Goal: Information Seeking & Learning: Learn about a topic

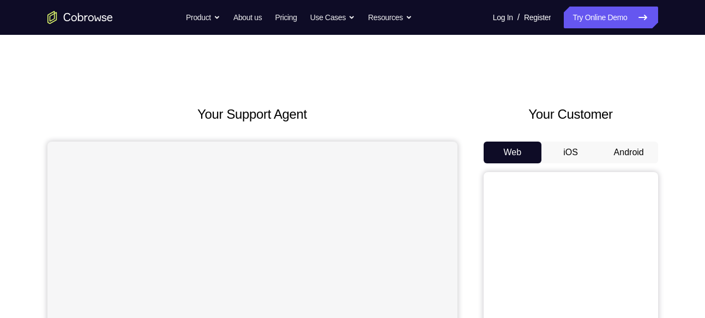
click at [627, 150] on button "Android" at bounding box center [628, 153] width 58 height 22
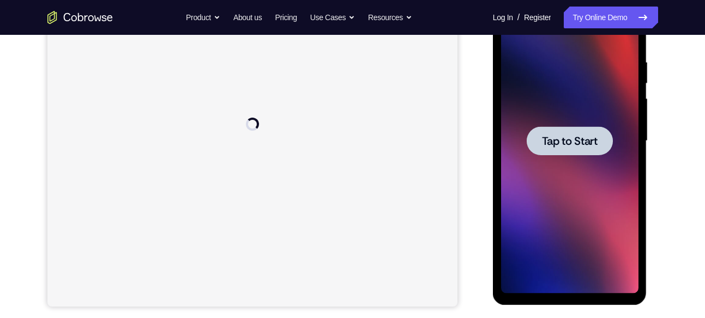
click at [578, 149] on div at bounding box center [569, 140] width 86 height 29
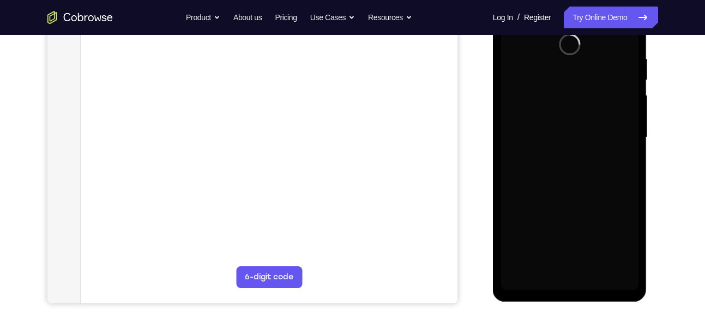
scroll to position [204, 0]
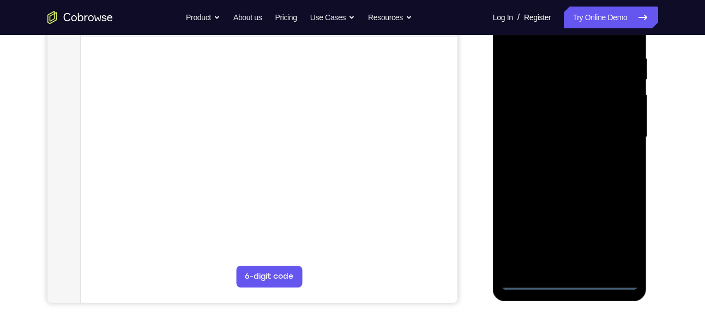
click at [566, 278] on div at bounding box center [569, 137] width 137 height 305
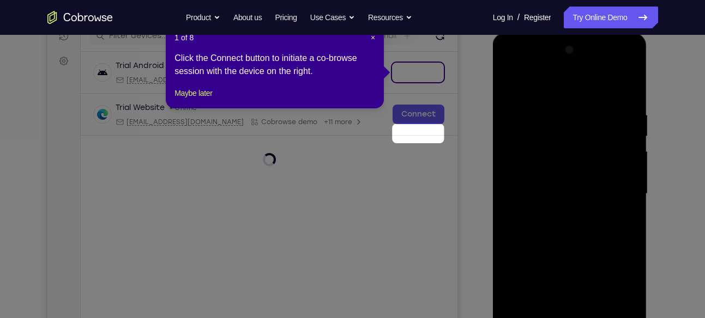
scroll to position [86, 0]
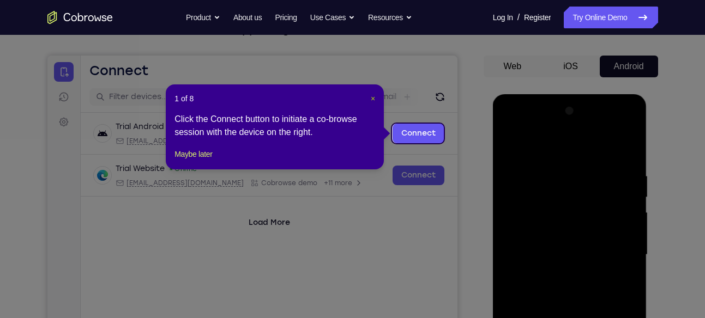
click at [372, 101] on span "×" at bounding box center [373, 98] width 4 height 9
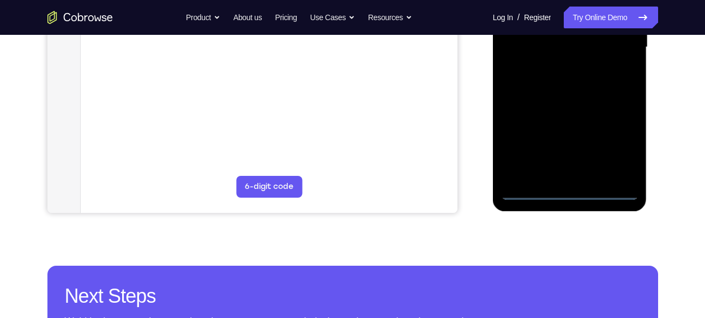
scroll to position [295, 0]
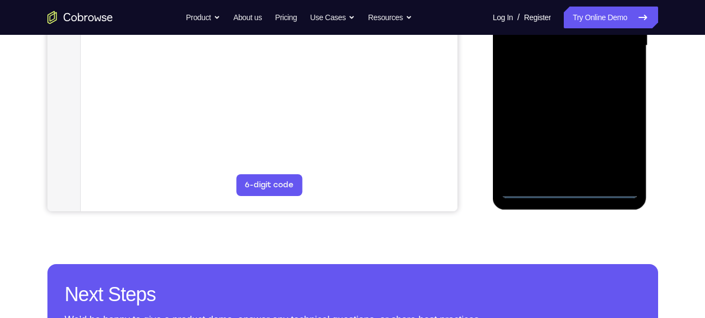
click at [620, 143] on div at bounding box center [569, 45] width 137 height 305
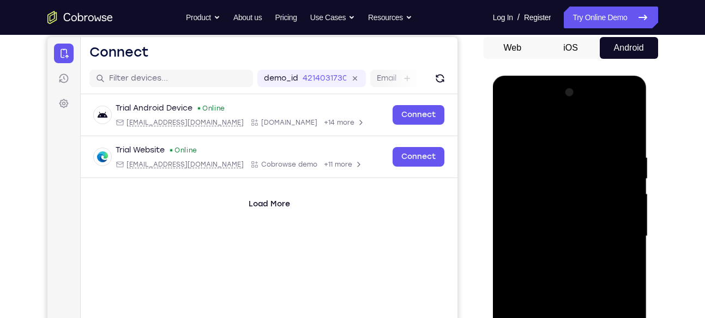
scroll to position [103, 0]
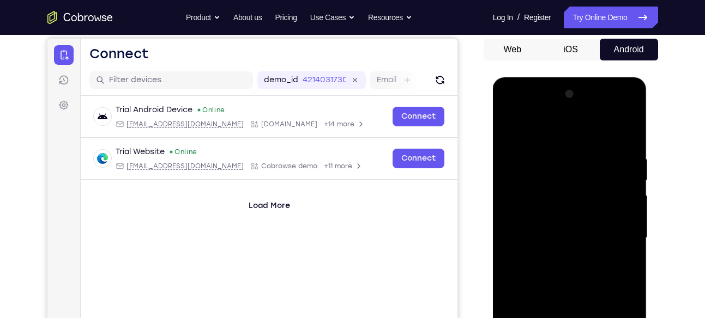
click at [555, 131] on div at bounding box center [569, 238] width 137 height 305
click at [541, 169] on div at bounding box center [569, 238] width 137 height 305
click at [533, 176] on div at bounding box center [569, 238] width 137 height 305
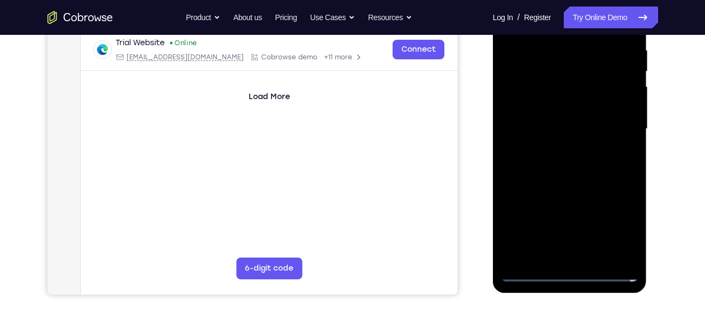
scroll to position [214, 0]
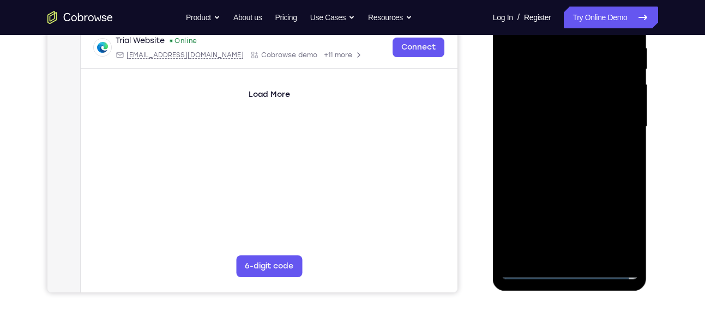
click at [555, 189] on div at bounding box center [569, 126] width 137 height 305
click at [566, 149] on div at bounding box center [569, 126] width 137 height 305
click at [629, 255] on div at bounding box center [569, 126] width 137 height 305
click at [603, 258] on div at bounding box center [569, 126] width 137 height 305
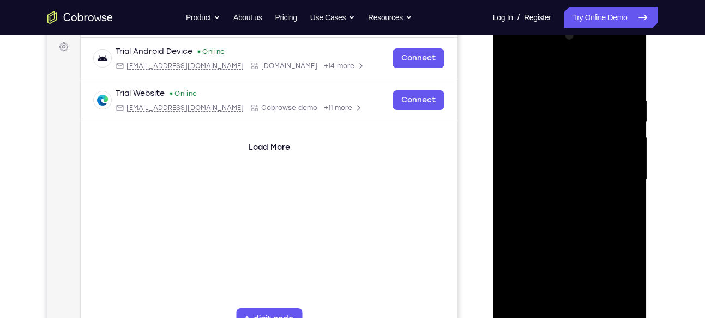
scroll to position [160, 0]
click at [542, 77] on div at bounding box center [569, 180] width 137 height 305
click at [549, 112] on div at bounding box center [569, 180] width 137 height 305
drag, startPoint x: 577, startPoint y: 148, endPoint x: 572, endPoint y: 1, distance: 147.2
click at [572, 20] on html "Online web based iOS Simulators and Android Emulators. Run iPhone, iPad, Mobile…" at bounding box center [570, 183] width 155 height 327
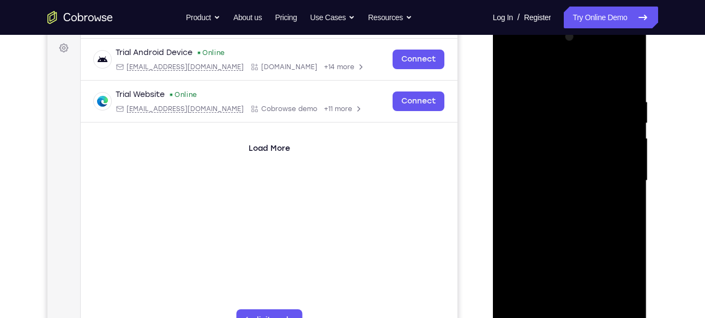
drag, startPoint x: 559, startPoint y: 169, endPoint x: 573, endPoint y: -13, distance: 182.6
click at [573, 20] on html "Online web based iOS Simulators and Android Emulators. Run iPhone, iPad, Mobile…" at bounding box center [570, 183] width 155 height 327
drag, startPoint x: 568, startPoint y: 179, endPoint x: 583, endPoint y: -13, distance: 192.4
click at [583, 20] on html "Online web based iOS Simulators and Android Emulators. Run iPhone, iPad, Mobile…" at bounding box center [570, 183] width 155 height 327
drag, startPoint x: 574, startPoint y: 201, endPoint x: 571, endPoint y: -13, distance: 213.6
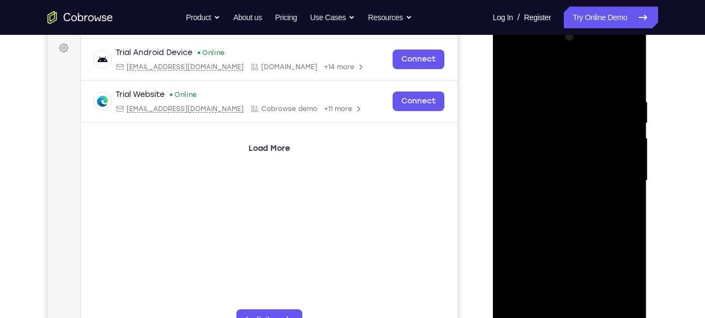
click at [571, 20] on html "Online web based iOS Simulators and Android Emulators. Run iPhone, iPad, Mobile…" at bounding box center [570, 183] width 155 height 327
drag, startPoint x: 572, startPoint y: 123, endPoint x: 565, endPoint y: 215, distance: 92.9
click at [565, 215] on div at bounding box center [569, 180] width 137 height 305
drag, startPoint x: 572, startPoint y: 89, endPoint x: 578, endPoint y: 227, distance: 138.0
click at [578, 227] on div at bounding box center [569, 180] width 137 height 305
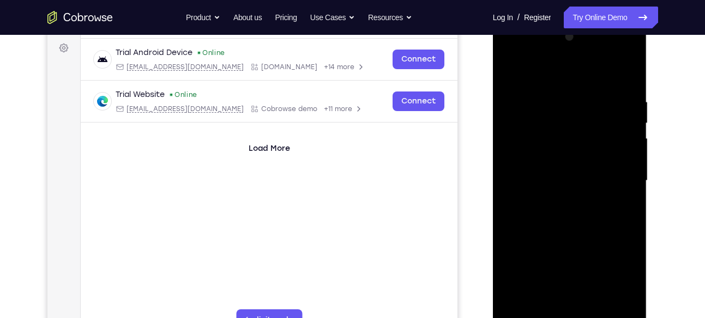
click at [594, 210] on div at bounding box center [569, 180] width 137 height 305
click at [577, 202] on div at bounding box center [569, 180] width 137 height 305
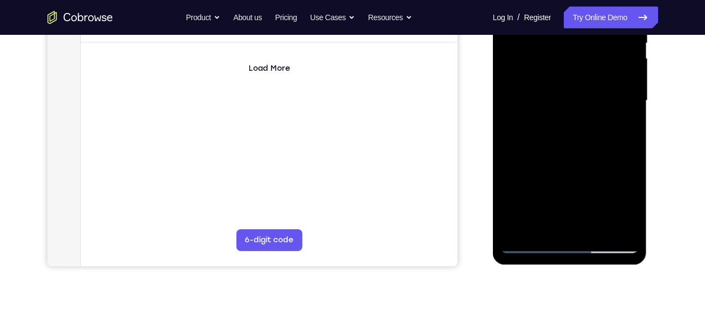
scroll to position [241, 0]
click at [560, 148] on div at bounding box center [569, 99] width 137 height 305
click at [513, 186] on div at bounding box center [569, 99] width 137 height 305
click at [518, 186] on div at bounding box center [569, 99] width 137 height 305
click at [525, 186] on div at bounding box center [569, 99] width 137 height 305
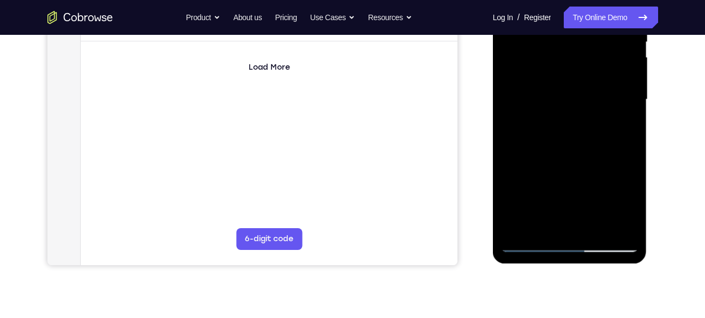
click at [527, 186] on div at bounding box center [569, 99] width 137 height 305
click at [533, 187] on div at bounding box center [569, 99] width 137 height 305
click at [541, 187] on div at bounding box center [569, 99] width 137 height 305
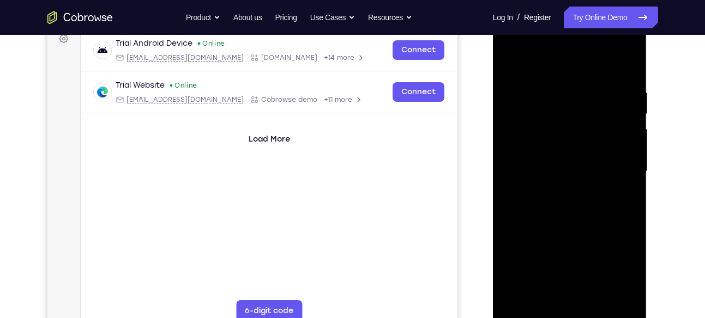
scroll to position [162, 0]
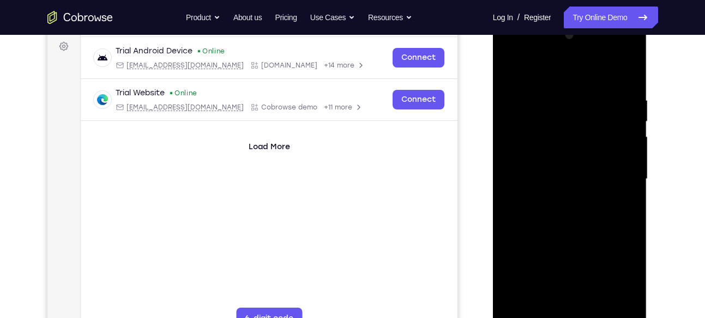
click at [627, 69] on div at bounding box center [569, 179] width 137 height 305
drag, startPoint x: 550, startPoint y: 83, endPoint x: 560, endPoint y: 256, distance: 173.1
click at [560, 256] on div at bounding box center [569, 179] width 137 height 305
drag, startPoint x: 560, startPoint y: 98, endPoint x: 556, endPoint y: 281, distance: 183.1
click at [556, 281] on div at bounding box center [569, 179] width 137 height 305
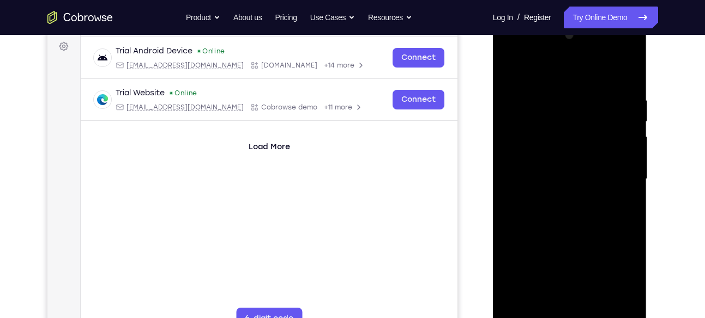
drag, startPoint x: 565, startPoint y: 89, endPoint x: 559, endPoint y: 246, distance: 157.0
click at [559, 246] on div at bounding box center [569, 179] width 137 height 305
click at [569, 170] on div at bounding box center [569, 179] width 137 height 305
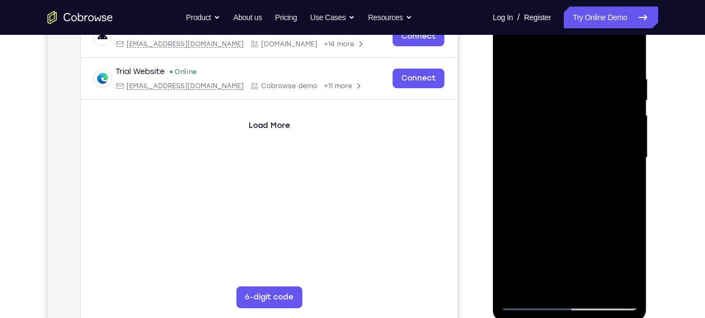
scroll to position [184, 0]
click at [547, 199] on div at bounding box center [569, 157] width 137 height 305
click at [514, 231] on div at bounding box center [569, 157] width 137 height 305
click at [519, 232] on div at bounding box center [569, 157] width 137 height 305
click at [514, 232] on div at bounding box center [569, 157] width 137 height 305
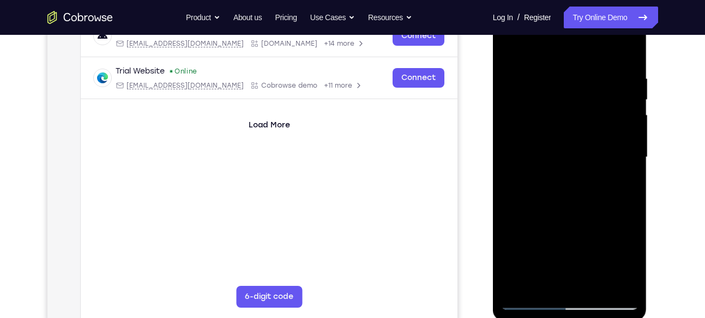
click at [518, 232] on div at bounding box center [569, 157] width 137 height 305
click at [522, 231] on div at bounding box center [569, 157] width 137 height 305
click at [526, 231] on div at bounding box center [569, 157] width 137 height 305
click at [532, 231] on div at bounding box center [569, 157] width 137 height 305
click at [540, 231] on div at bounding box center [569, 157] width 137 height 305
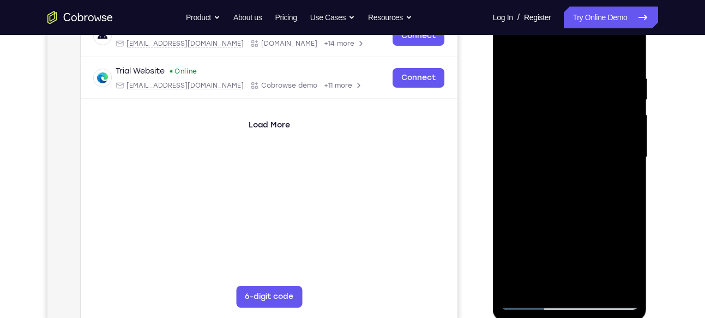
click at [553, 231] on div at bounding box center [569, 157] width 137 height 305
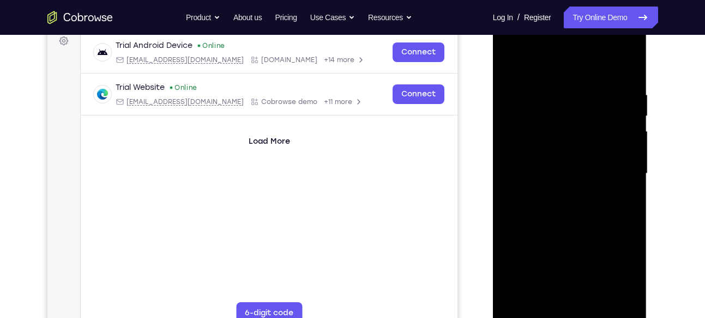
scroll to position [165, 0]
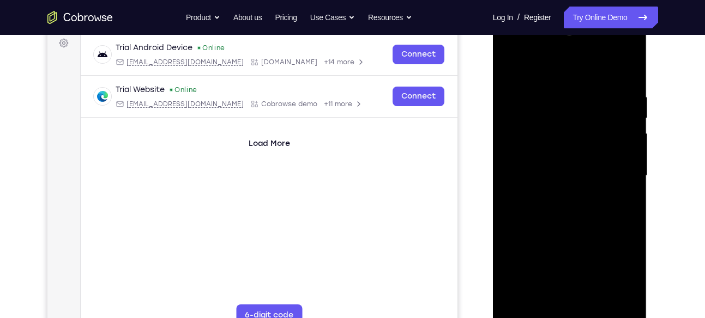
click at [629, 68] on div at bounding box center [569, 175] width 137 height 305
drag, startPoint x: 577, startPoint y: 125, endPoint x: 568, endPoint y: 269, distance: 144.1
click at [568, 269] on div at bounding box center [569, 175] width 137 height 305
click at [569, 168] on div at bounding box center [569, 175] width 137 height 305
click at [577, 157] on div at bounding box center [569, 175] width 137 height 305
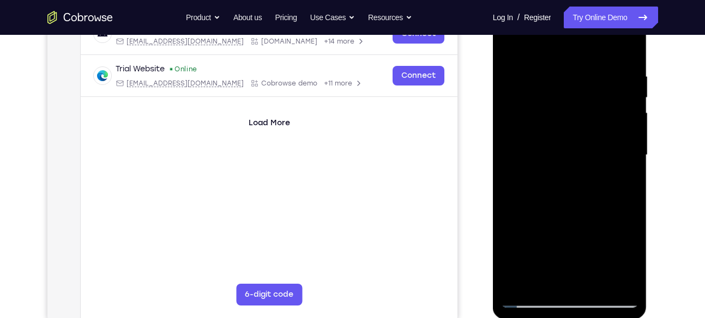
scroll to position [185, 0]
click at [553, 216] on div at bounding box center [569, 155] width 137 height 305
click at [511, 223] on div at bounding box center [569, 155] width 137 height 305
click at [513, 223] on div at bounding box center [569, 155] width 137 height 305
click at [514, 223] on div at bounding box center [569, 155] width 137 height 305
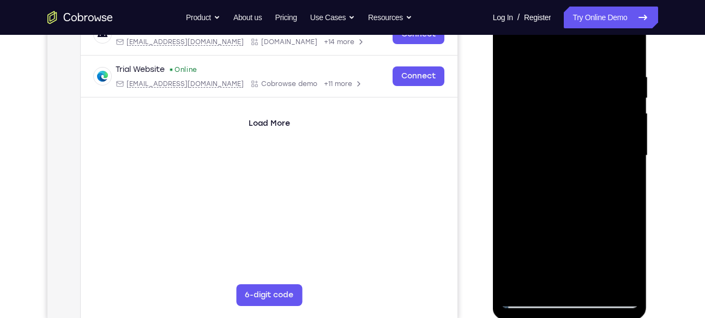
click at [515, 223] on div at bounding box center [569, 155] width 137 height 305
click at [516, 223] on div at bounding box center [569, 155] width 137 height 305
click at [517, 223] on div at bounding box center [569, 155] width 137 height 305
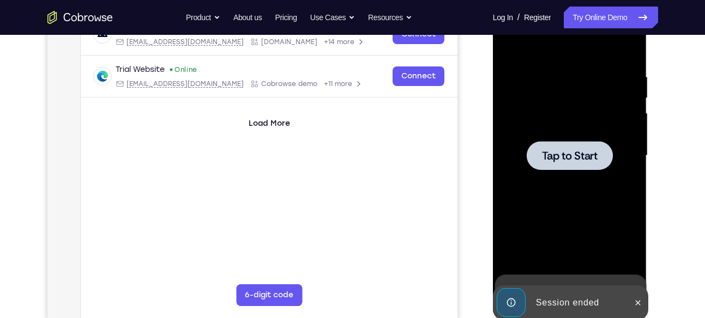
click at [559, 169] on div at bounding box center [569, 155] width 86 height 29
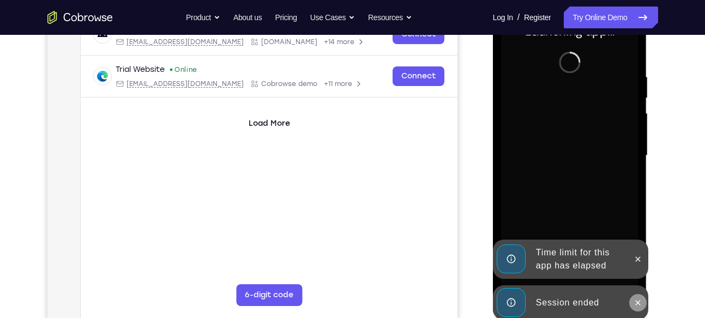
click at [636, 302] on icon at bounding box center [637, 303] width 9 height 9
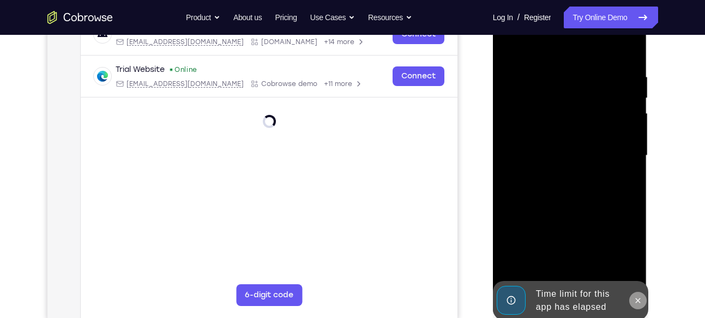
click at [636, 296] on icon at bounding box center [637, 300] width 9 height 9
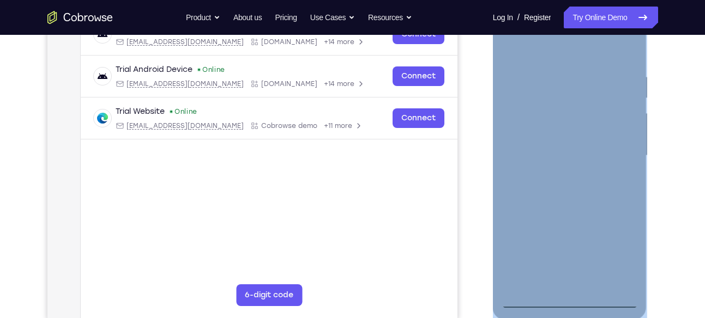
drag, startPoint x: 569, startPoint y: 308, endPoint x: 569, endPoint y: 295, distance: 12.5
click at [569, 295] on div at bounding box center [570, 157] width 154 height 325
click at [569, 295] on div at bounding box center [569, 155] width 137 height 305
click at [570, 296] on div at bounding box center [569, 155] width 137 height 305
click at [606, 242] on div at bounding box center [569, 155] width 137 height 305
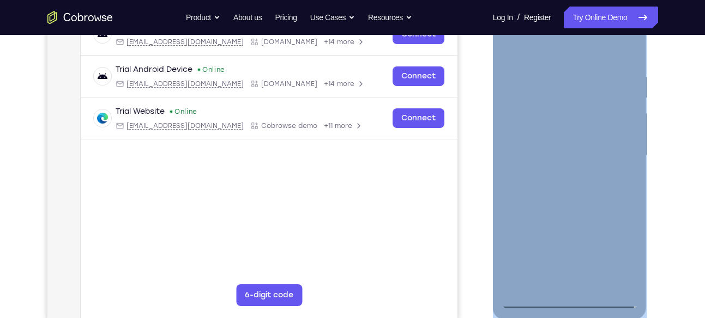
click at [618, 255] on div at bounding box center [569, 155] width 137 height 305
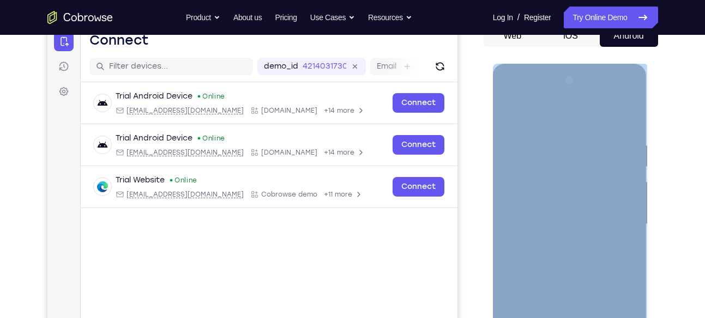
scroll to position [116, 0]
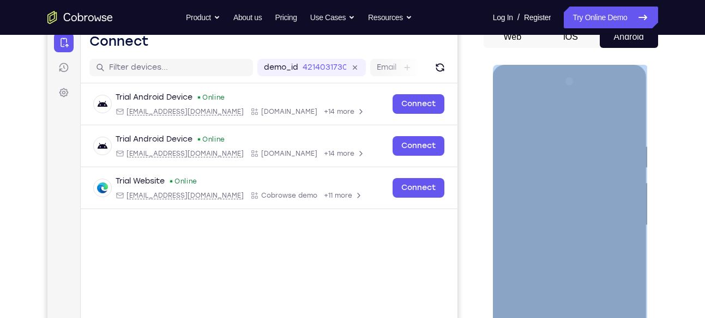
click at [564, 142] on div at bounding box center [569, 225] width 137 height 305
click at [547, 115] on div at bounding box center [569, 225] width 137 height 305
click at [530, 157] on div at bounding box center [569, 225] width 137 height 305
click at [537, 165] on div at bounding box center [569, 225] width 137 height 305
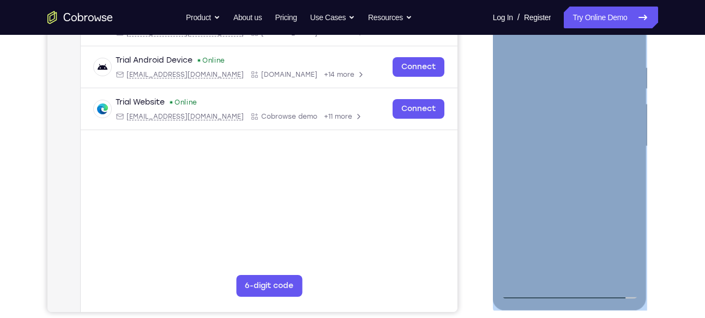
scroll to position [196, 0]
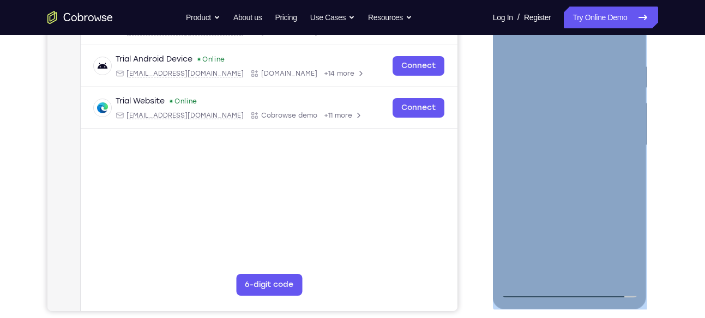
click at [569, 214] on div at bounding box center [569, 145] width 137 height 305
click at [550, 168] on div at bounding box center [569, 145] width 137 height 305
click at [632, 272] on div at bounding box center [569, 145] width 137 height 305
click at [608, 274] on div at bounding box center [569, 145] width 137 height 305
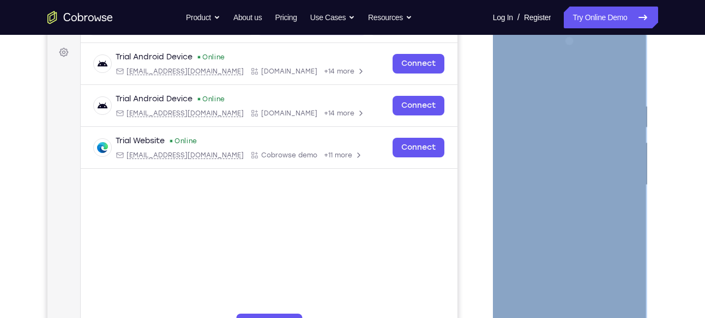
scroll to position [155, 0]
click at [551, 78] on div at bounding box center [569, 185] width 137 height 305
click at [555, 112] on div at bounding box center [569, 185] width 137 height 305
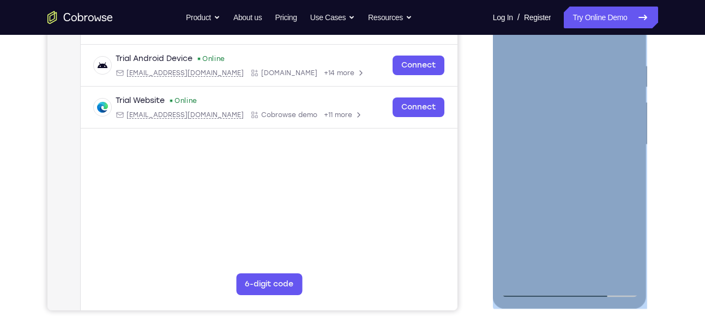
scroll to position [205, 0]
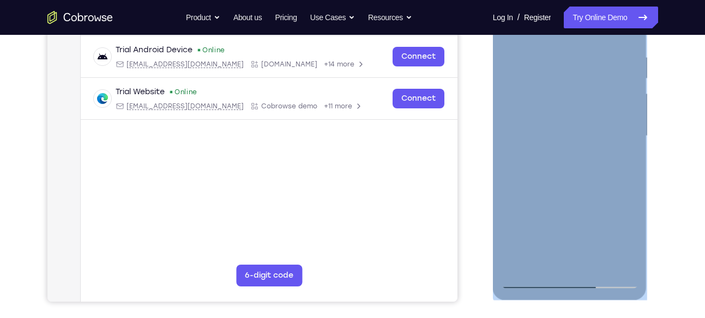
click at [577, 292] on div at bounding box center [570, 137] width 154 height 325
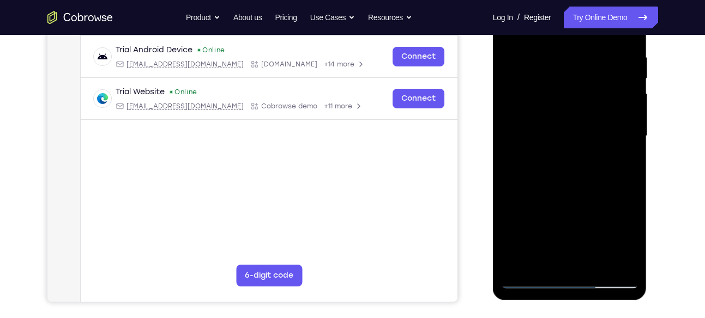
drag, startPoint x: 559, startPoint y: 209, endPoint x: 566, endPoint y: 4, distance: 205.0
click at [566, 4] on div at bounding box center [569, 136] width 137 height 305
drag, startPoint x: 562, startPoint y: 215, endPoint x: 575, endPoint y: -72, distance: 288.0
click at [575, 0] on html "Online web based iOS Simulators and Android Emulators. Run iPhone, iPad, Mobile…" at bounding box center [570, 138] width 155 height 327
drag, startPoint x: 571, startPoint y: 106, endPoint x: 580, endPoint y: 269, distance: 163.2
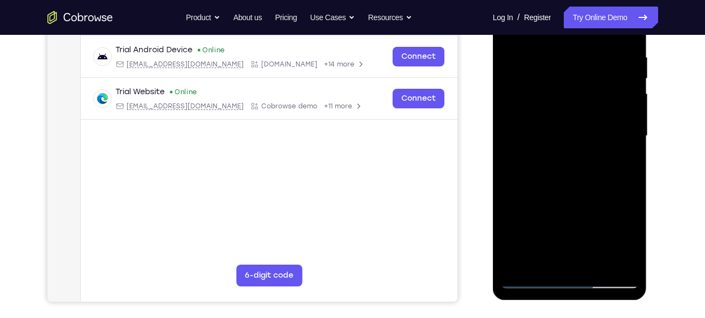
click at [580, 269] on div at bounding box center [569, 136] width 137 height 305
drag, startPoint x: 566, startPoint y: 76, endPoint x: 577, endPoint y: 274, distance: 197.5
click at [577, 274] on div at bounding box center [569, 136] width 137 height 305
drag, startPoint x: 557, startPoint y: 101, endPoint x: 572, endPoint y: 259, distance: 159.3
click at [572, 259] on div at bounding box center [569, 136] width 137 height 305
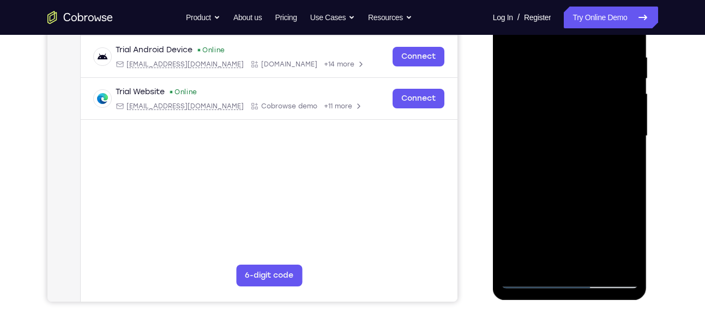
click at [559, 156] on div at bounding box center [569, 136] width 137 height 305
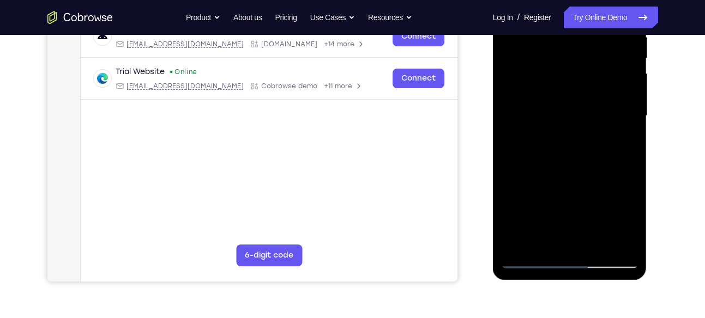
scroll to position [228, 0]
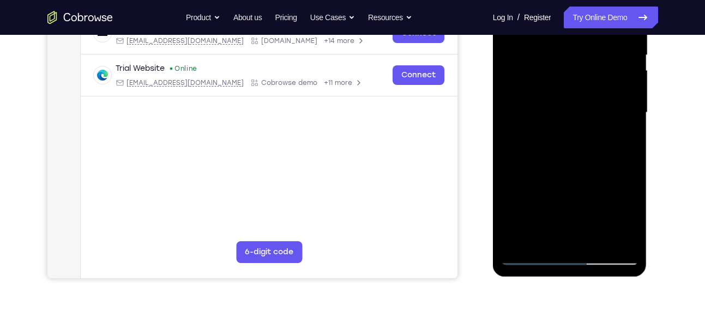
click at [550, 156] on div at bounding box center [569, 112] width 137 height 305
click at [513, 179] on div at bounding box center [569, 112] width 137 height 305
click at [514, 180] on div at bounding box center [569, 112] width 137 height 305
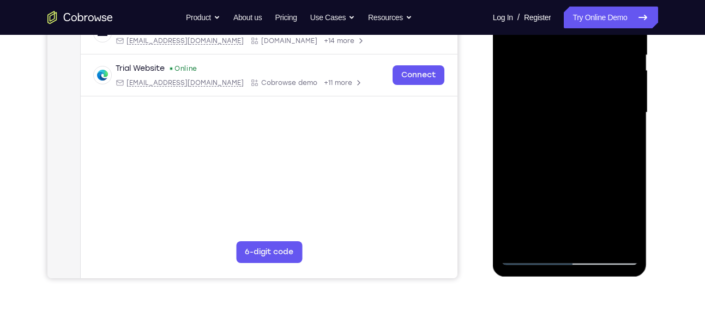
click at [518, 180] on div at bounding box center [569, 112] width 137 height 305
click at [520, 180] on div at bounding box center [569, 112] width 137 height 305
click at [522, 180] on div at bounding box center [569, 112] width 137 height 305
click at [524, 180] on div at bounding box center [569, 112] width 137 height 305
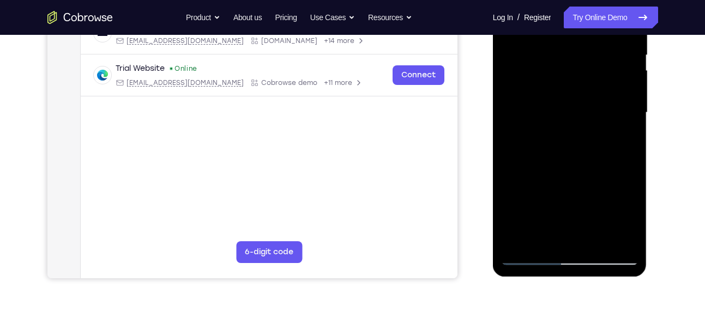
click at [525, 181] on div at bounding box center [569, 112] width 137 height 305
click at [528, 181] on div at bounding box center [569, 112] width 137 height 305
click at [530, 181] on div at bounding box center [569, 112] width 137 height 305
click at [533, 181] on div at bounding box center [569, 112] width 137 height 305
click at [535, 181] on div at bounding box center [569, 112] width 137 height 305
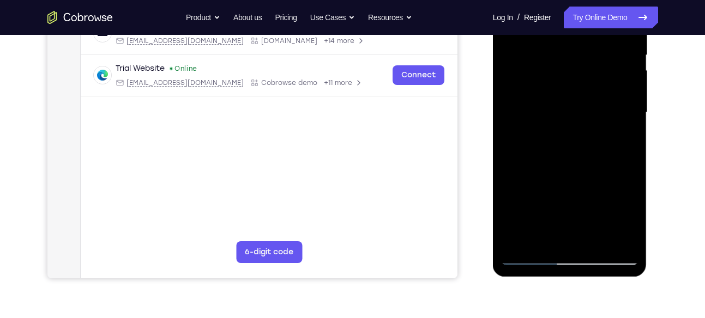
click at [536, 181] on div at bounding box center [569, 112] width 137 height 305
click at [538, 181] on div at bounding box center [569, 112] width 137 height 305
click at [541, 181] on div at bounding box center [569, 112] width 137 height 305
click at [542, 181] on div at bounding box center [569, 112] width 137 height 305
click at [544, 181] on div at bounding box center [569, 112] width 137 height 305
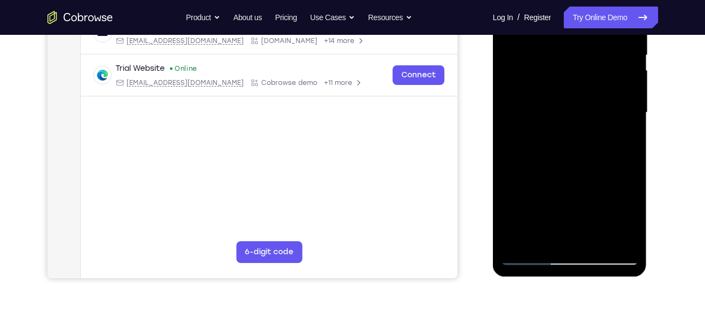
click at [542, 181] on div at bounding box center [569, 112] width 137 height 305
click at [567, 131] on div at bounding box center [569, 112] width 137 height 305
click at [547, 179] on div at bounding box center [569, 112] width 137 height 305
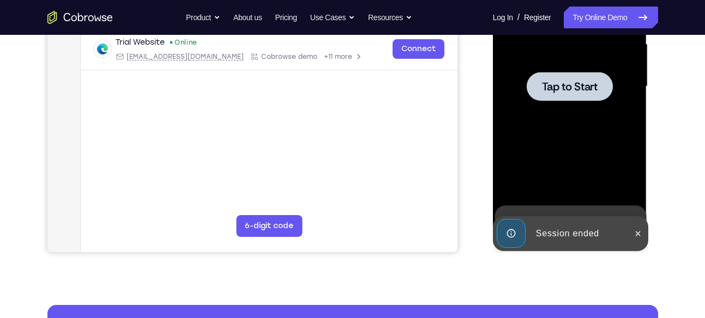
scroll to position [259, 0]
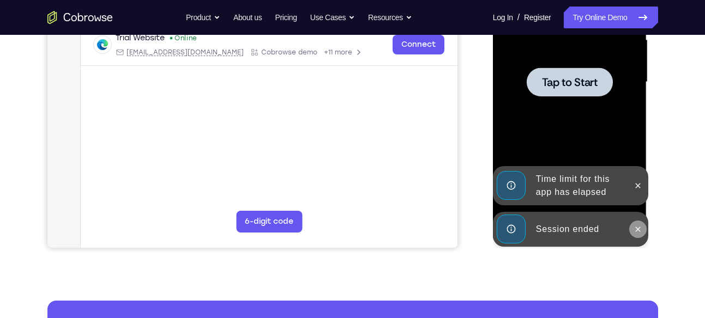
click at [638, 228] on icon at bounding box center [637, 229] width 5 height 5
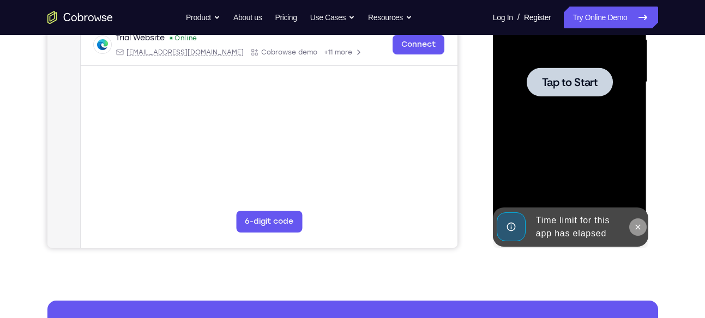
click at [638, 231] on icon at bounding box center [637, 227] width 9 height 9
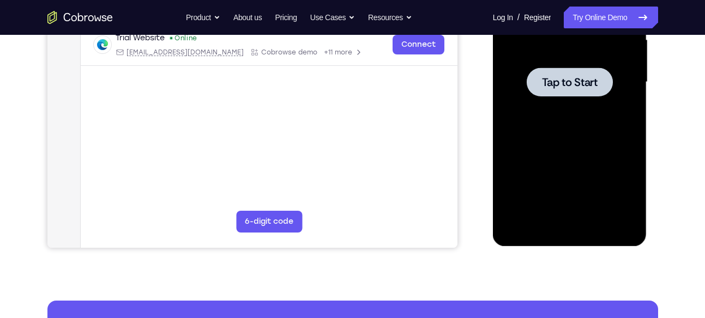
click at [569, 114] on div at bounding box center [569, 82] width 137 height 305
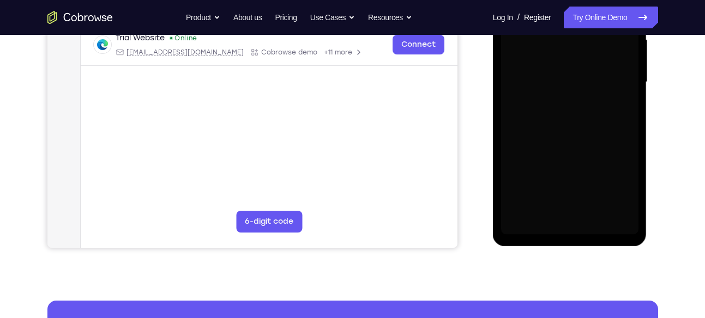
drag, startPoint x: 569, startPoint y: 114, endPoint x: 567, endPoint y: 148, distance: 33.9
click at [567, 148] on div at bounding box center [569, 82] width 137 height 305
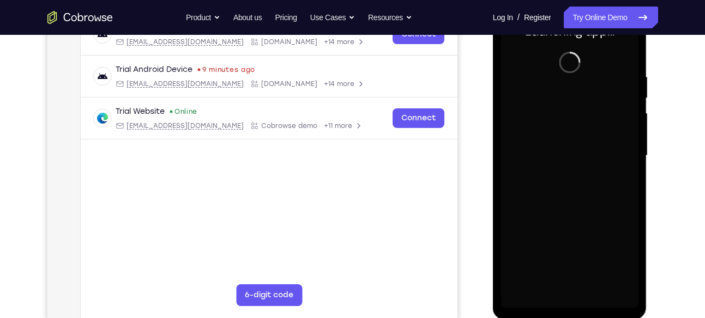
scroll to position [183, 0]
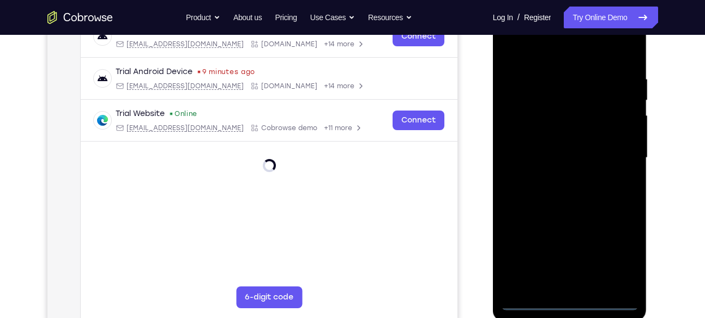
click at [572, 306] on div at bounding box center [569, 157] width 137 height 305
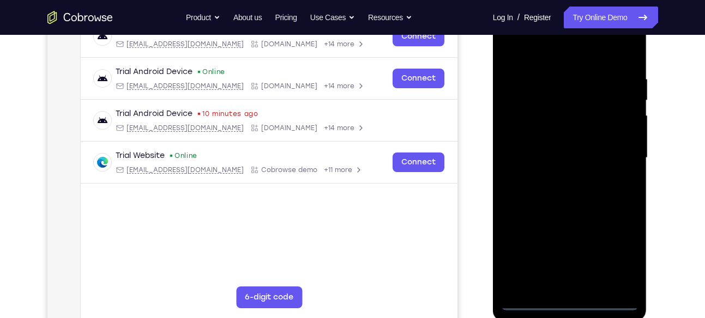
click at [620, 255] on div at bounding box center [569, 157] width 137 height 305
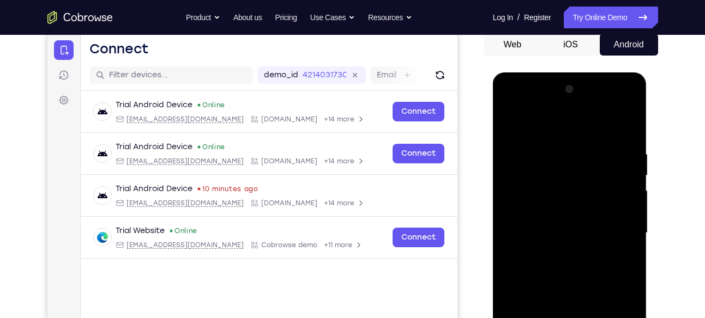
scroll to position [106, 0]
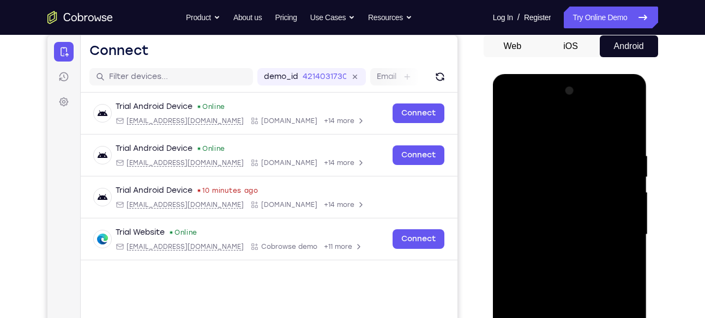
click at [549, 137] on div at bounding box center [569, 234] width 137 height 305
click at [536, 179] on div at bounding box center [569, 234] width 137 height 305
click at [536, 223] on div at bounding box center [569, 234] width 137 height 305
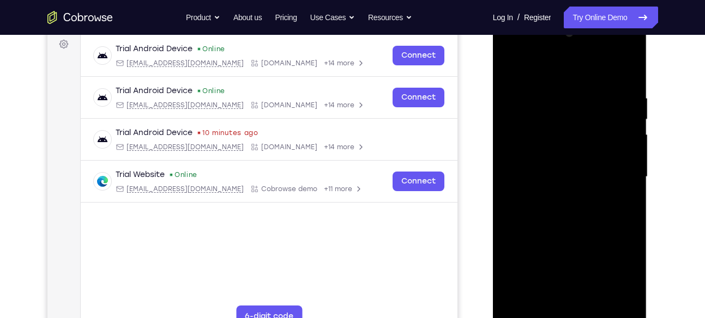
click at [569, 239] on div at bounding box center [569, 177] width 137 height 305
click at [551, 204] on div at bounding box center [569, 177] width 137 height 305
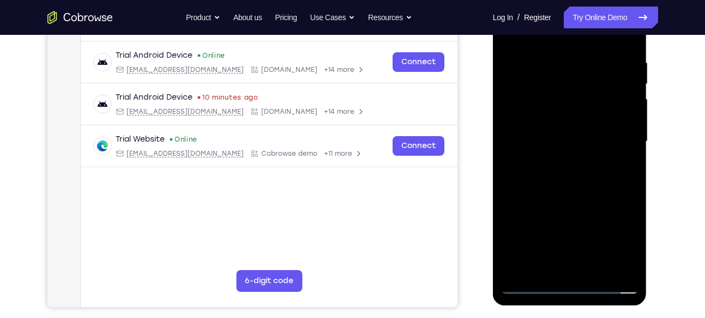
click at [626, 264] on div at bounding box center [569, 141] width 137 height 305
click at [608, 268] on div at bounding box center [569, 141] width 137 height 305
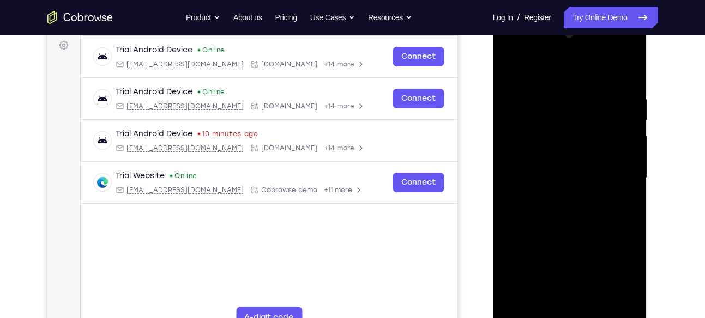
scroll to position [162, 0]
click at [549, 72] on div at bounding box center [569, 178] width 137 height 305
click at [549, 100] on div at bounding box center [569, 178] width 137 height 305
drag, startPoint x: 563, startPoint y: 221, endPoint x: 580, endPoint y: 11, distance: 210.4
click at [580, 18] on html "Online web based iOS Simulators and Android Emulators. Run iPhone, iPad, Mobile…" at bounding box center [570, 181] width 155 height 327
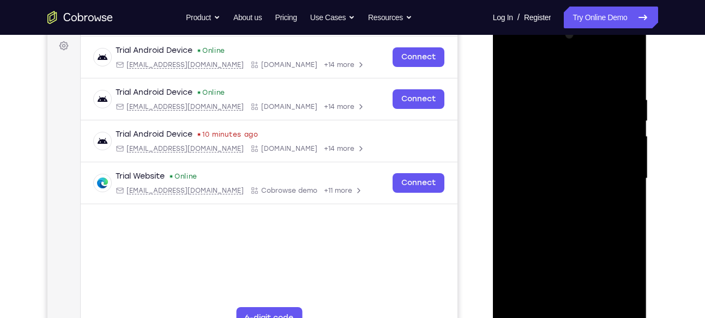
drag, startPoint x: 559, startPoint y: 228, endPoint x: 562, endPoint y: -53, distance: 281.8
click at [562, 18] on html "Online web based iOS Simulators and Android Emulators. Run iPhone, iPad, Mobile…" at bounding box center [570, 181] width 155 height 327
drag, startPoint x: 567, startPoint y: 228, endPoint x: 584, endPoint y: 25, distance: 203.4
click at [584, 26] on div at bounding box center [569, 178] width 137 height 305
drag, startPoint x: 562, startPoint y: 217, endPoint x: 573, endPoint y: 15, distance: 201.9
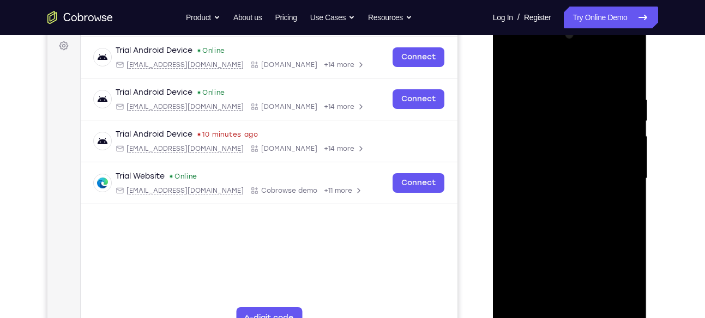
click at [573, 18] on html "Online web based iOS Simulators and Android Emulators. Run iPhone, iPad, Mobile…" at bounding box center [570, 181] width 155 height 327
drag, startPoint x: 565, startPoint y: 263, endPoint x: 554, endPoint y: -72, distance: 335.9
click at [554, 18] on html "Online web based iOS Simulators and Android Emulators. Run iPhone, iPad, Mobile…" at bounding box center [570, 181] width 155 height 327
drag, startPoint x: 562, startPoint y: 210, endPoint x: 568, endPoint y: 124, distance: 86.3
click at [568, 124] on div at bounding box center [569, 178] width 137 height 305
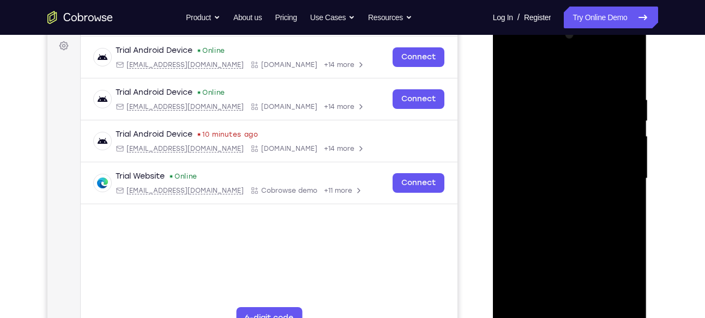
click at [565, 226] on div at bounding box center [569, 178] width 137 height 305
click at [568, 238] on div at bounding box center [569, 178] width 137 height 305
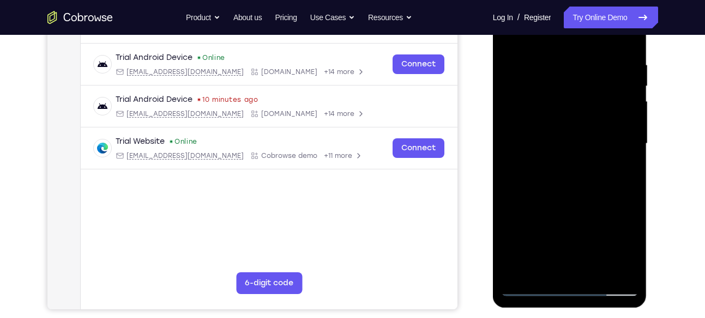
scroll to position [201, 0]
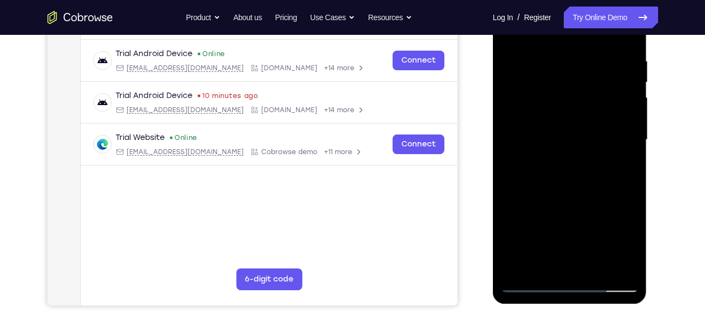
click at [571, 173] on div at bounding box center [569, 139] width 137 height 305
click at [532, 210] on div at bounding box center [569, 139] width 137 height 305
click at [537, 209] on div at bounding box center [569, 139] width 137 height 305
click at [545, 208] on div at bounding box center [569, 139] width 137 height 305
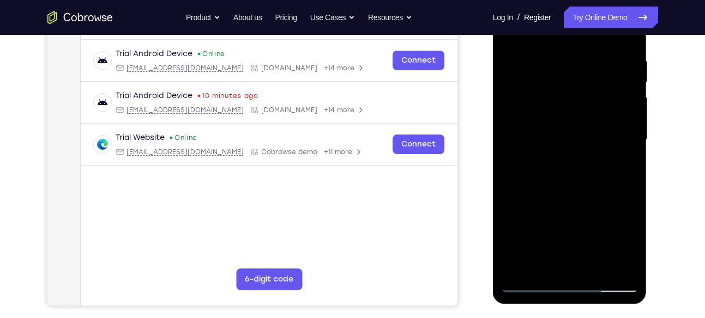
click at [547, 208] on div at bounding box center [569, 139] width 137 height 305
click at [551, 208] on div at bounding box center [569, 139] width 137 height 305
click at [553, 208] on div at bounding box center [569, 139] width 137 height 305
click at [556, 208] on div at bounding box center [569, 139] width 137 height 305
click at [558, 208] on div at bounding box center [569, 139] width 137 height 305
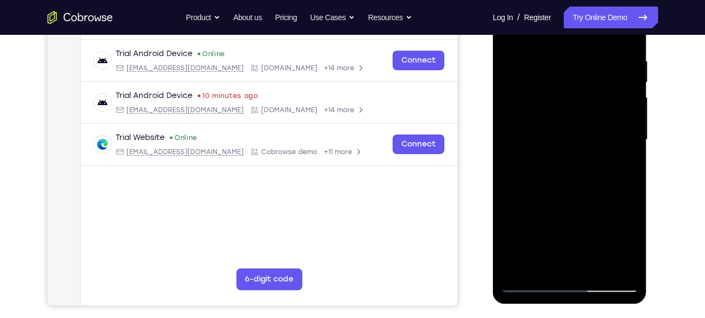
click at [556, 208] on div at bounding box center [569, 139] width 137 height 305
click at [558, 207] on div at bounding box center [569, 139] width 137 height 305
click at [561, 207] on div at bounding box center [569, 139] width 137 height 305
click at [563, 208] on div at bounding box center [569, 139] width 137 height 305
click at [564, 207] on div at bounding box center [569, 139] width 137 height 305
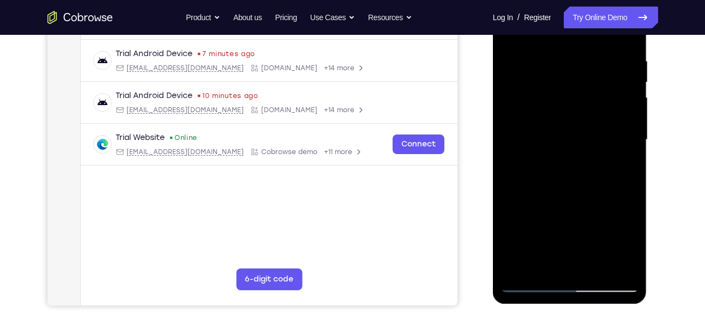
click at [565, 207] on div at bounding box center [569, 139] width 137 height 305
click at [567, 208] on div at bounding box center [569, 139] width 137 height 305
click at [569, 208] on div at bounding box center [569, 139] width 137 height 305
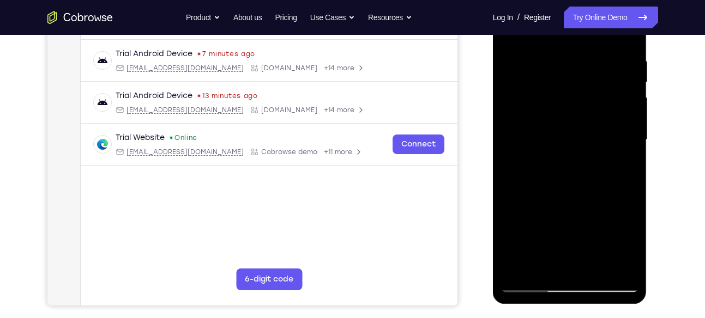
click at [578, 209] on div at bounding box center [569, 139] width 137 height 305
click at [584, 208] on div at bounding box center [569, 139] width 137 height 305
click at [593, 208] on div at bounding box center [569, 139] width 137 height 305
click at [597, 208] on div at bounding box center [569, 139] width 137 height 305
click at [602, 207] on div at bounding box center [569, 139] width 137 height 305
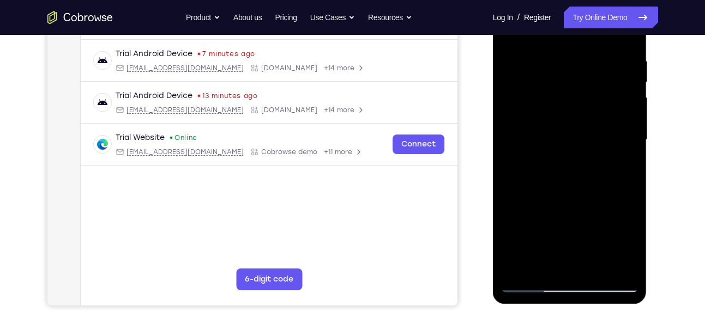
click at [611, 208] on div at bounding box center [569, 139] width 137 height 305
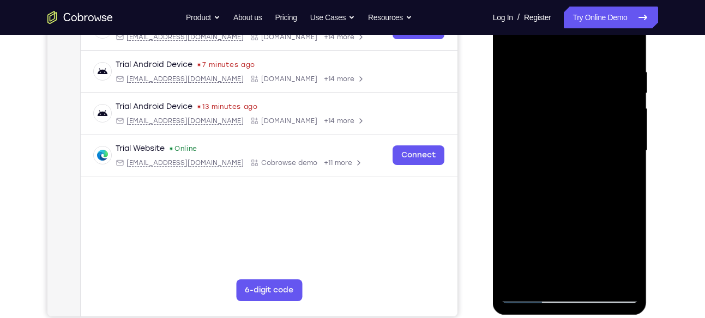
click at [544, 142] on div at bounding box center [569, 150] width 137 height 305
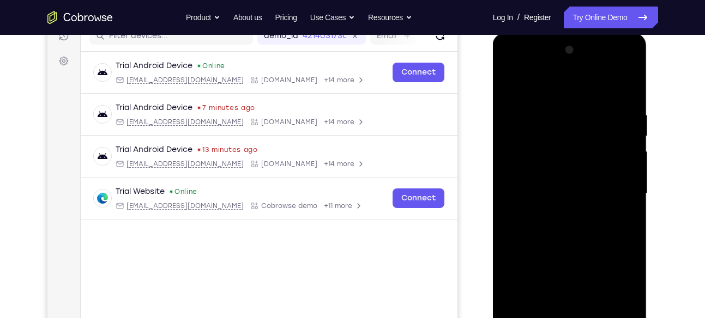
scroll to position [144, 0]
